Goal: Task Accomplishment & Management: Use online tool/utility

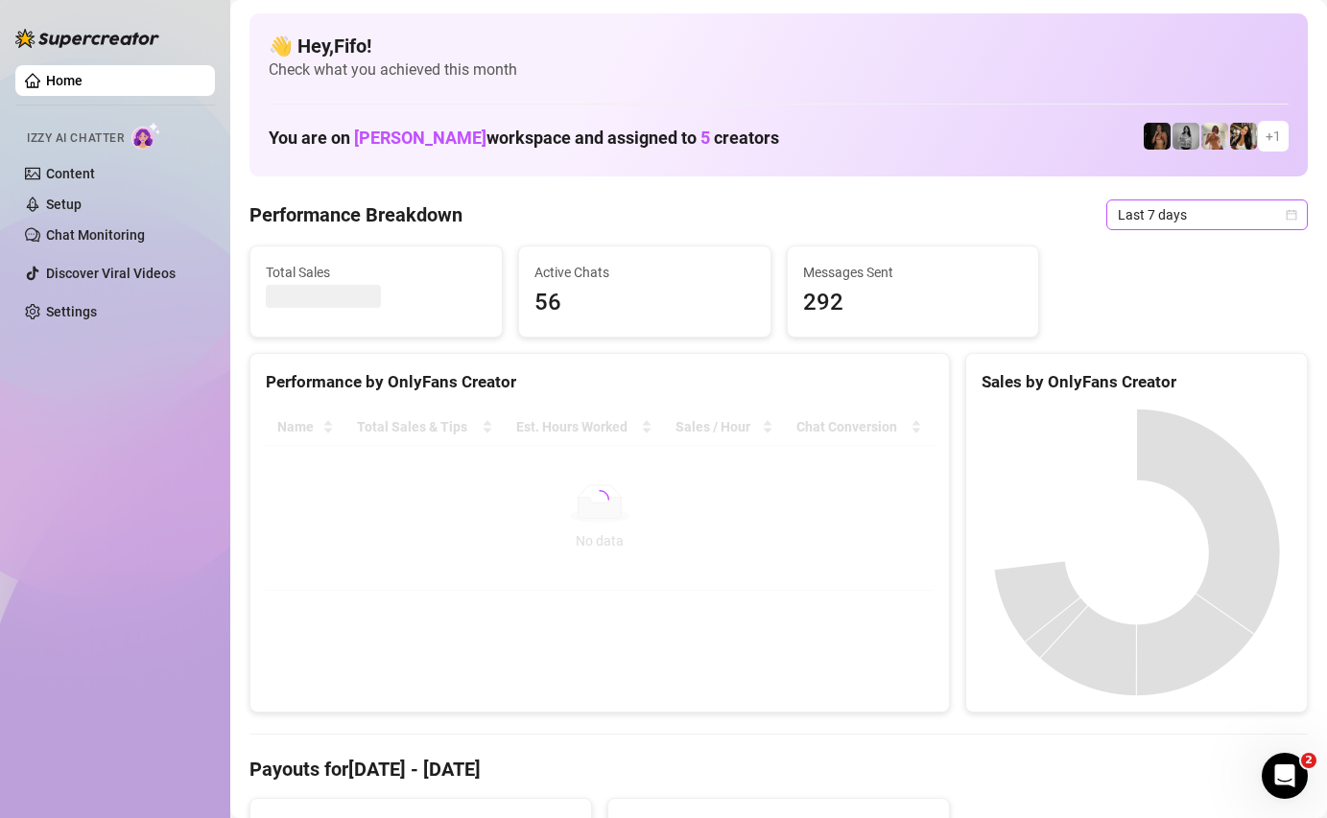
click at [1151, 202] on span "Last 7 days" at bounding box center [1207, 215] width 178 height 29
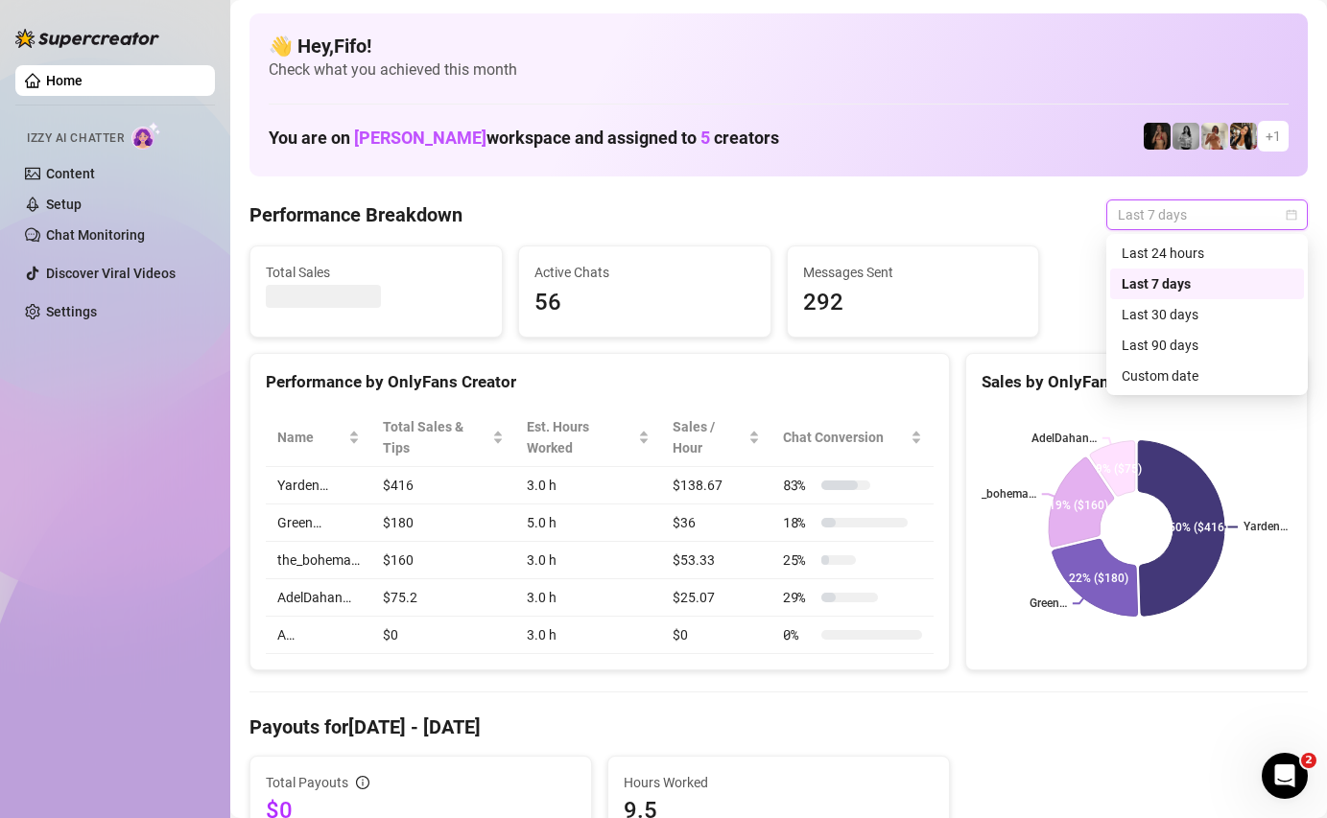
click at [1163, 236] on div "Last 24 hours Last 7 days Last 30 days Last 24 hours Last 7 days Last 30 days L…" at bounding box center [1206, 314] width 201 height 161
click at [1162, 241] on div "Last 24 hours" at bounding box center [1207, 253] width 194 height 31
